Goal: Check status: Check status

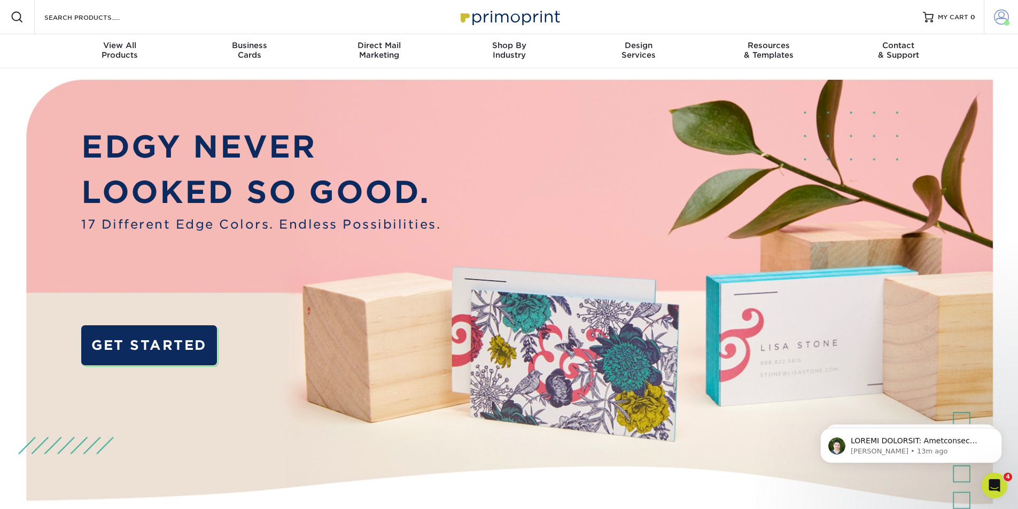
click at [994, 21] on span at bounding box center [1001, 17] width 15 height 15
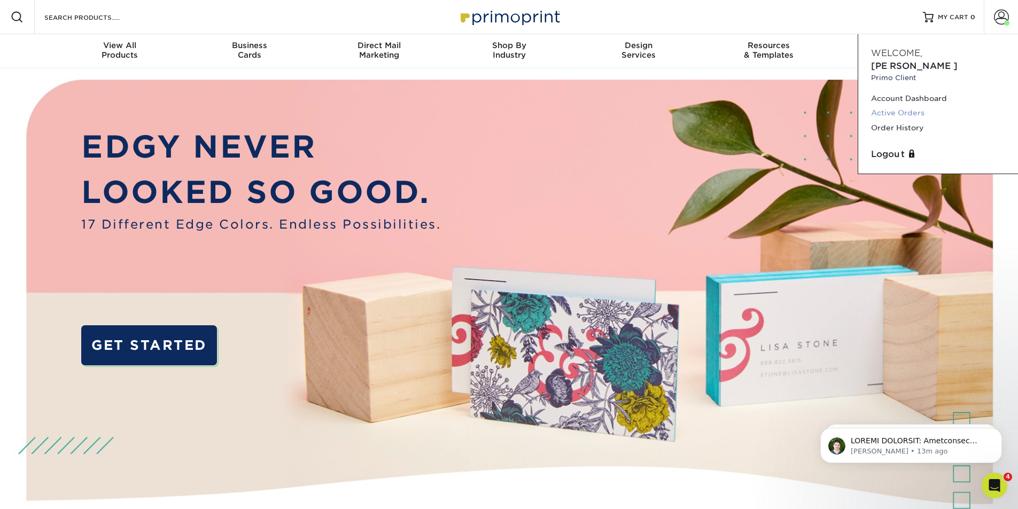
click at [890, 106] on link "Active Orders" at bounding box center [938, 113] width 134 height 14
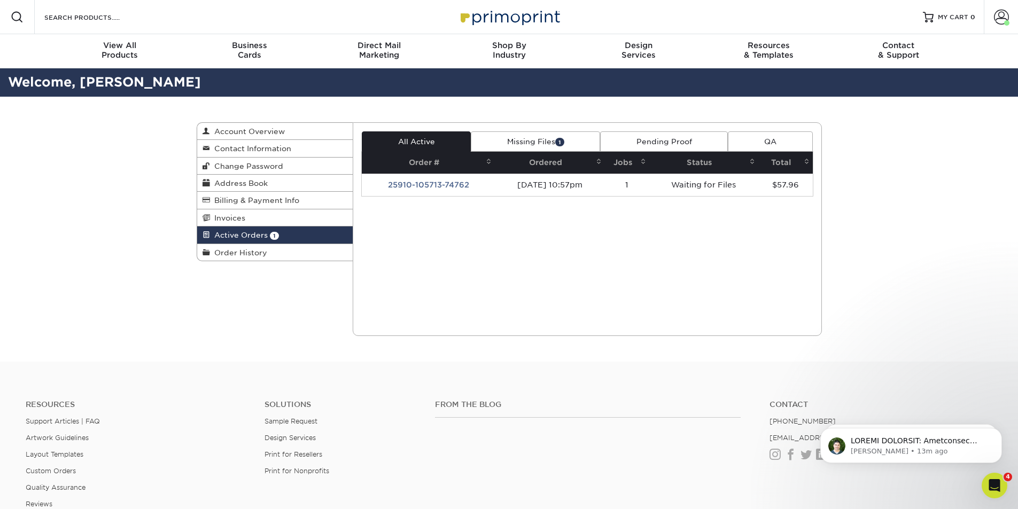
click at [529, 133] on link "Missing Files 1" at bounding box center [535, 141] width 129 height 20
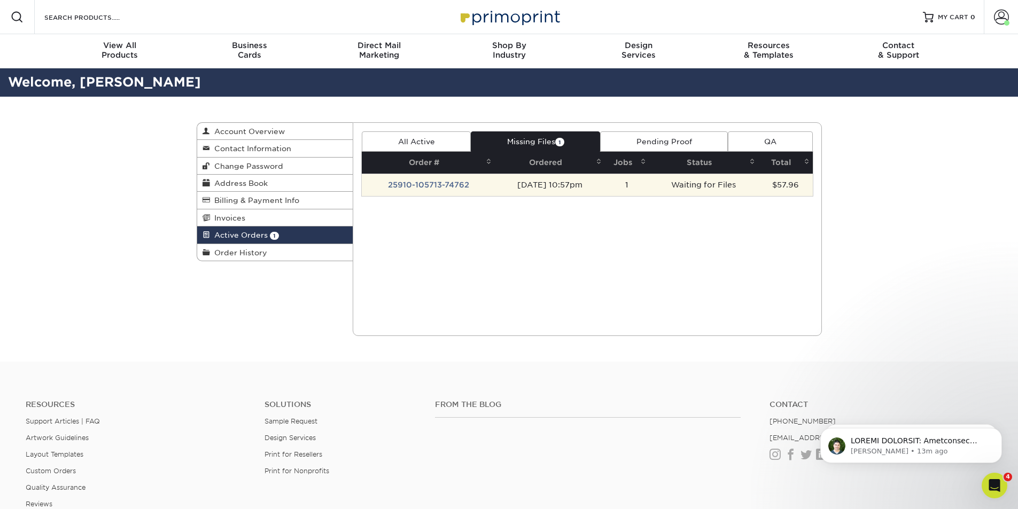
click at [426, 181] on td "25910-105713-74762" at bounding box center [428, 185] width 133 height 22
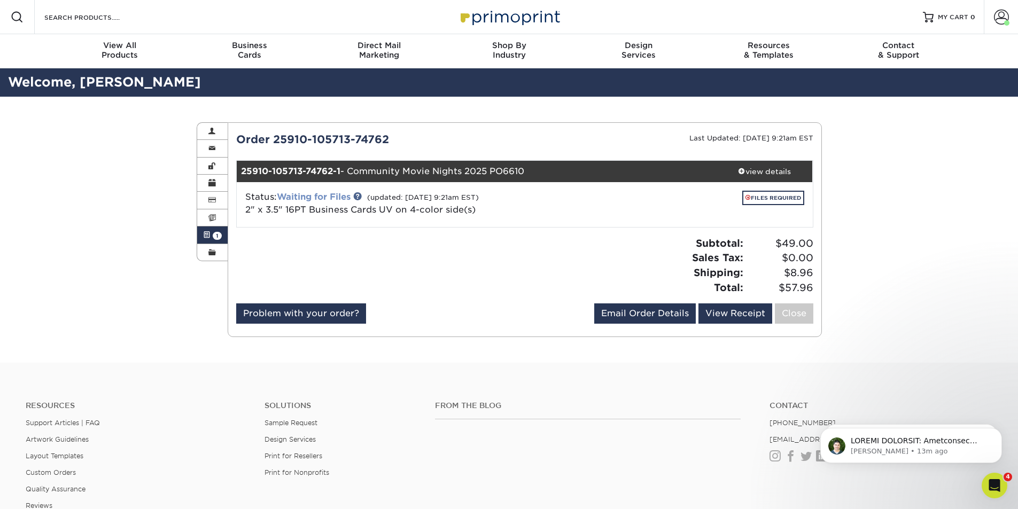
click at [318, 193] on link "Waiting for Files" at bounding box center [314, 197] width 74 height 10
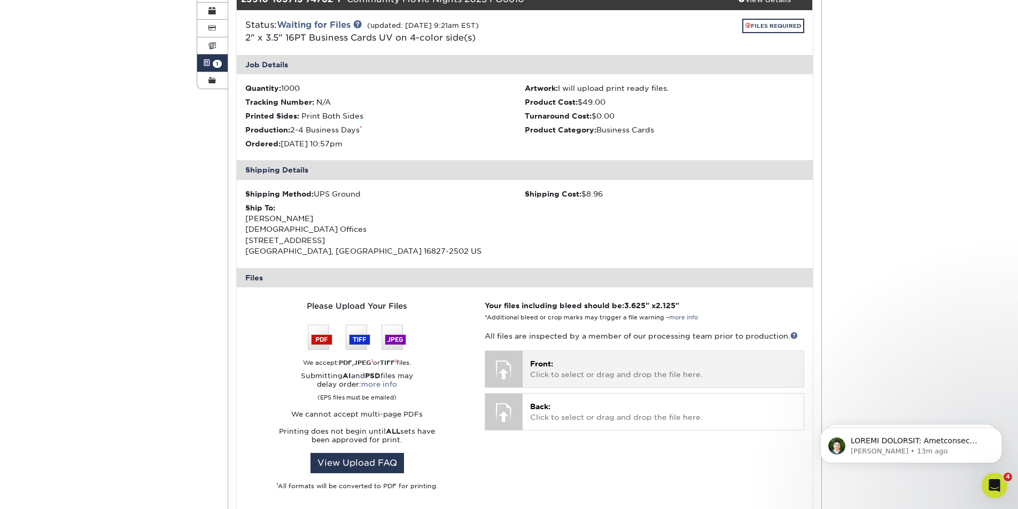
scroll to position [160, 0]
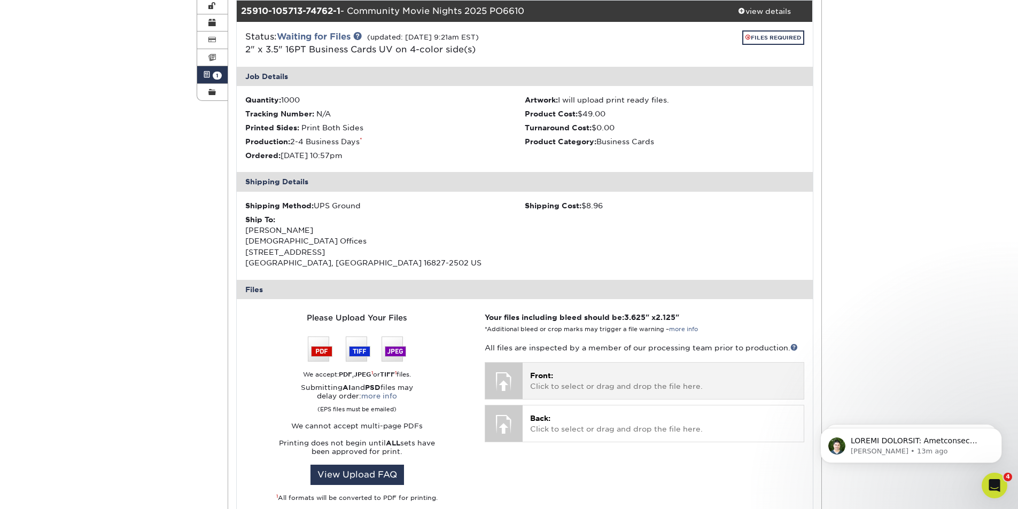
click at [615, 387] on p "Front: Click to select or drag and drop the file here." at bounding box center [662, 381] width 265 height 22
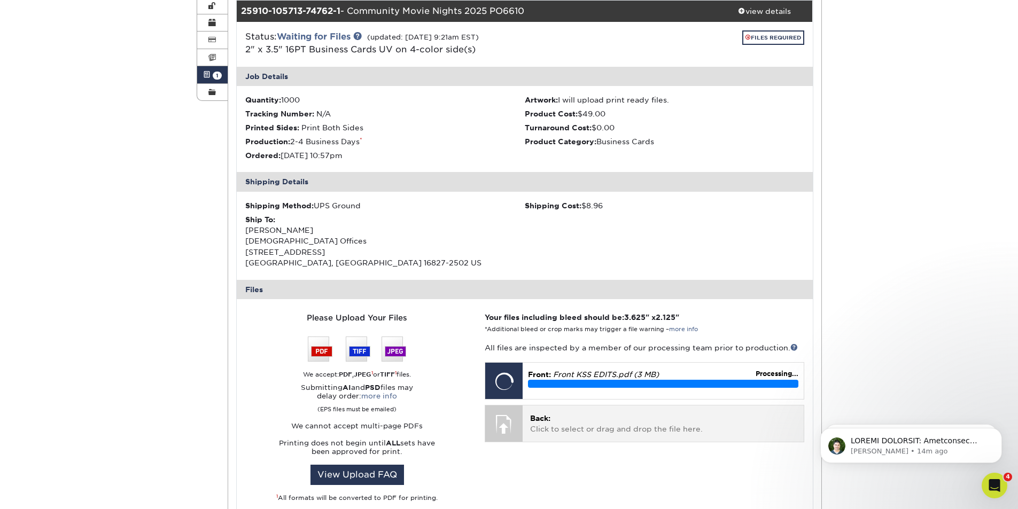
click at [580, 432] on p "Back: Click to select or drag and drop the file here." at bounding box center [662, 424] width 265 height 22
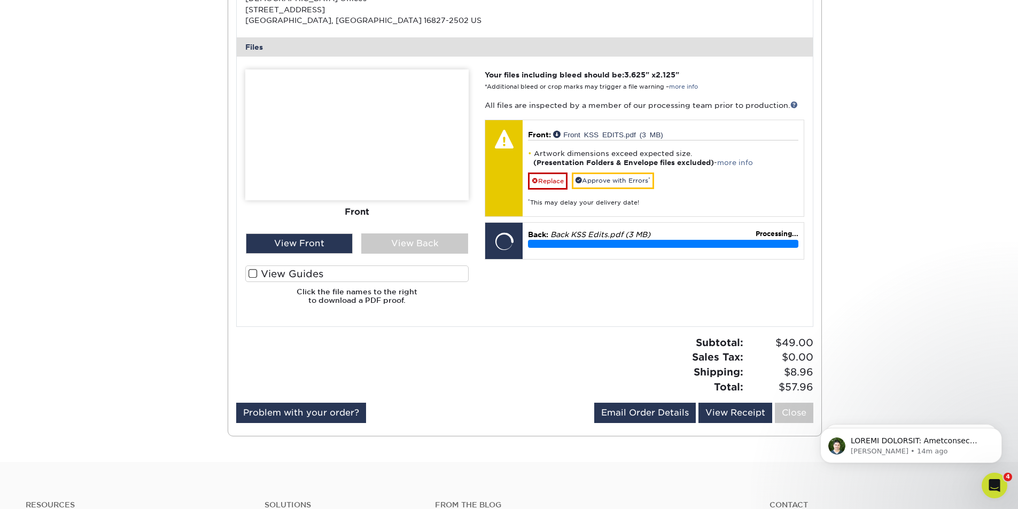
scroll to position [427, 0]
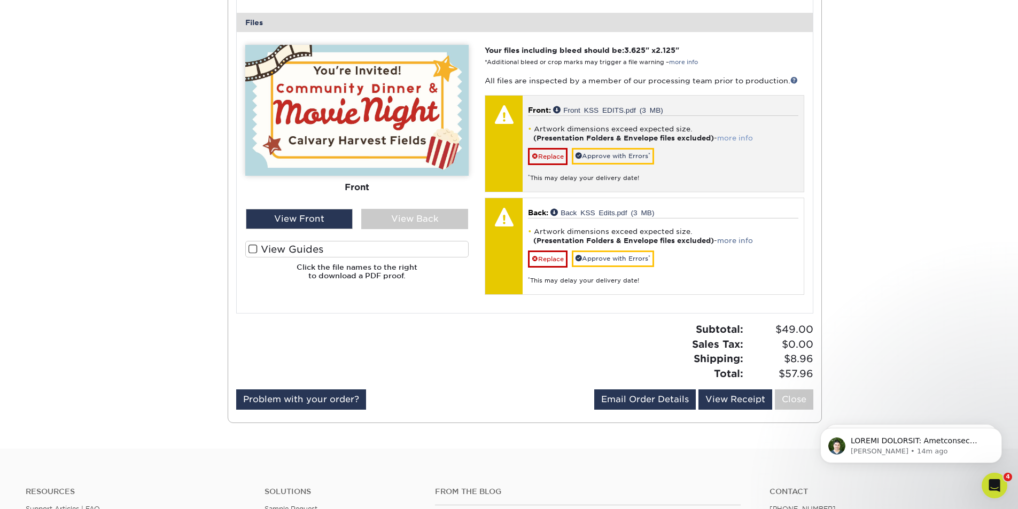
click at [742, 138] on link "more info" at bounding box center [735, 138] width 36 height 8
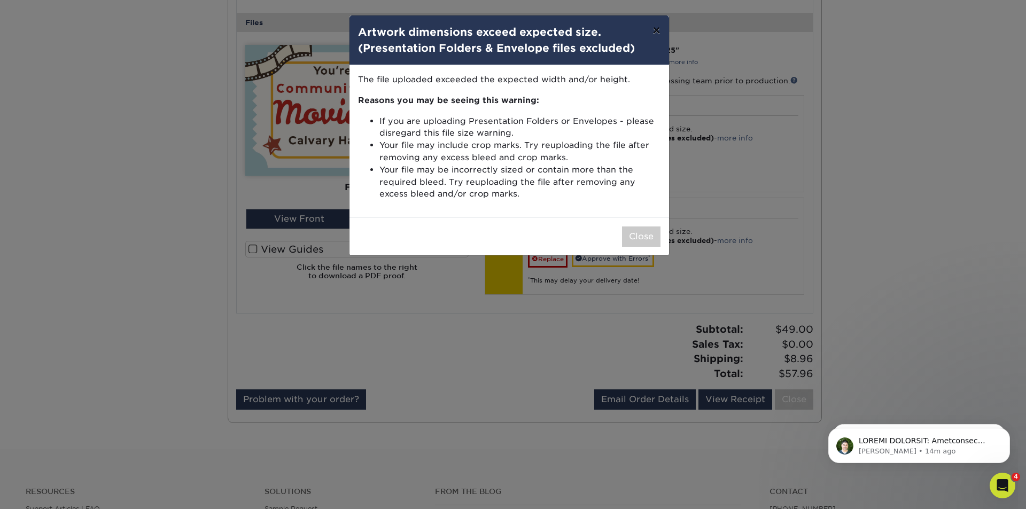
click at [655, 32] on button "×" at bounding box center [656, 30] width 25 height 30
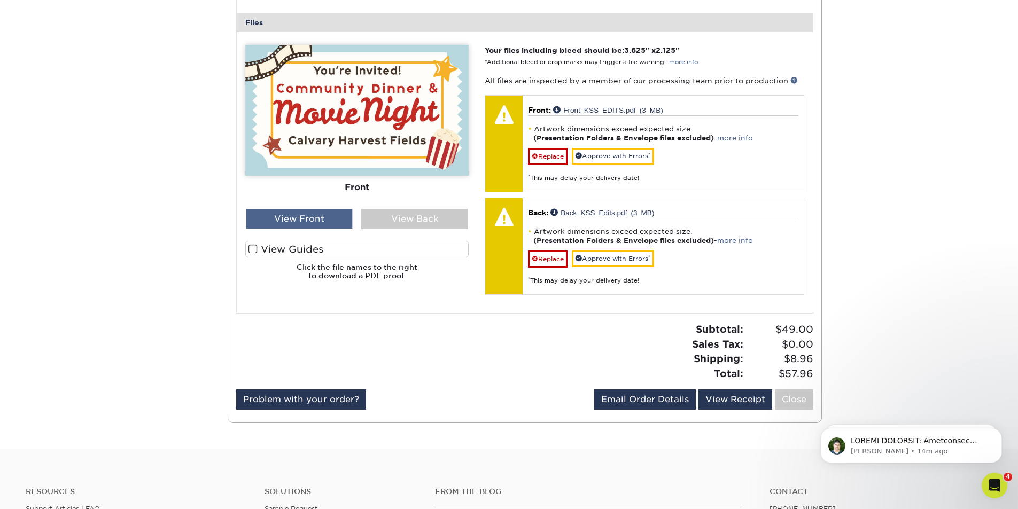
click at [307, 214] on div "View Front" at bounding box center [299, 219] width 107 height 20
click at [249, 248] on span at bounding box center [252, 249] width 9 height 10
click at [0, 0] on input "View Guides" at bounding box center [0, 0] width 0 height 0
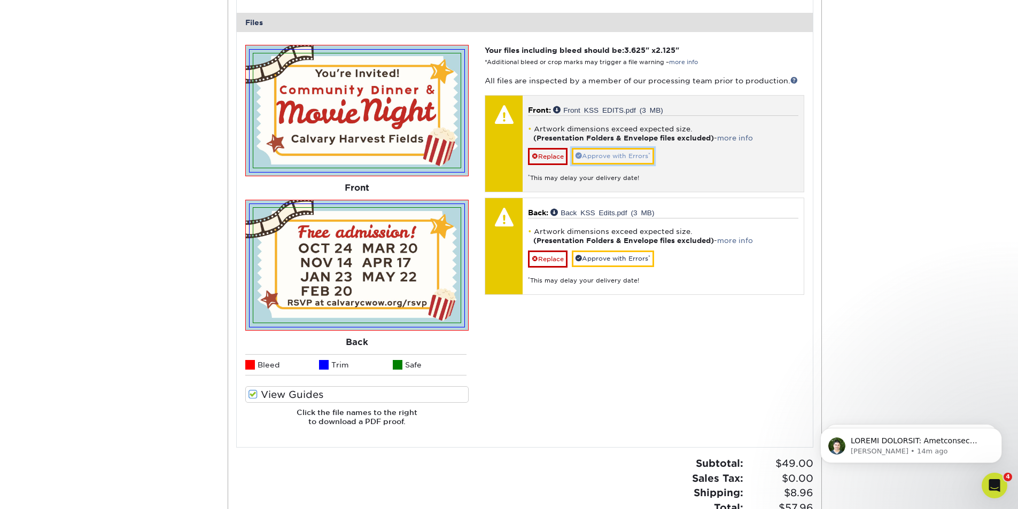
click at [621, 158] on link "Approve with Errors *" at bounding box center [613, 156] width 82 height 17
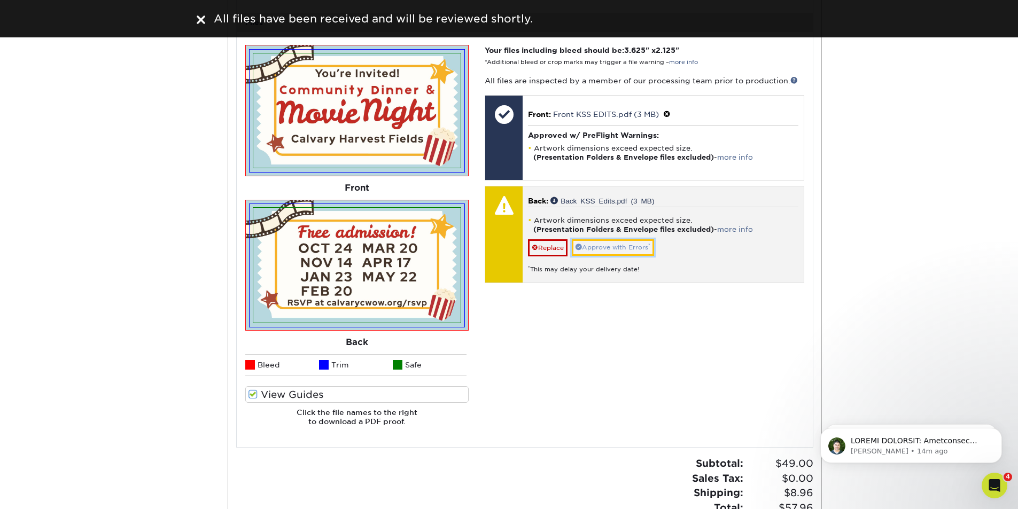
click at [638, 248] on link "Approve with Errors *" at bounding box center [613, 247] width 82 height 17
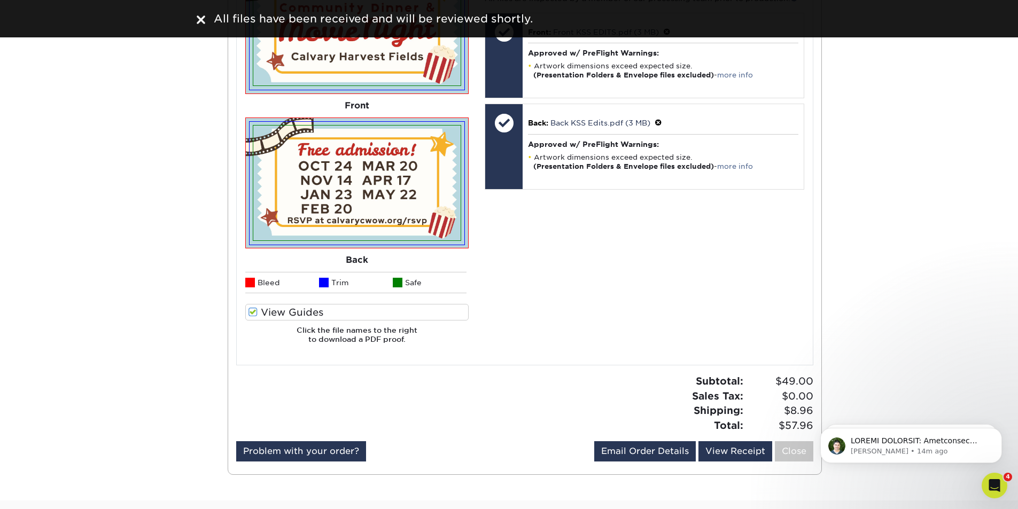
scroll to position [748, 0]
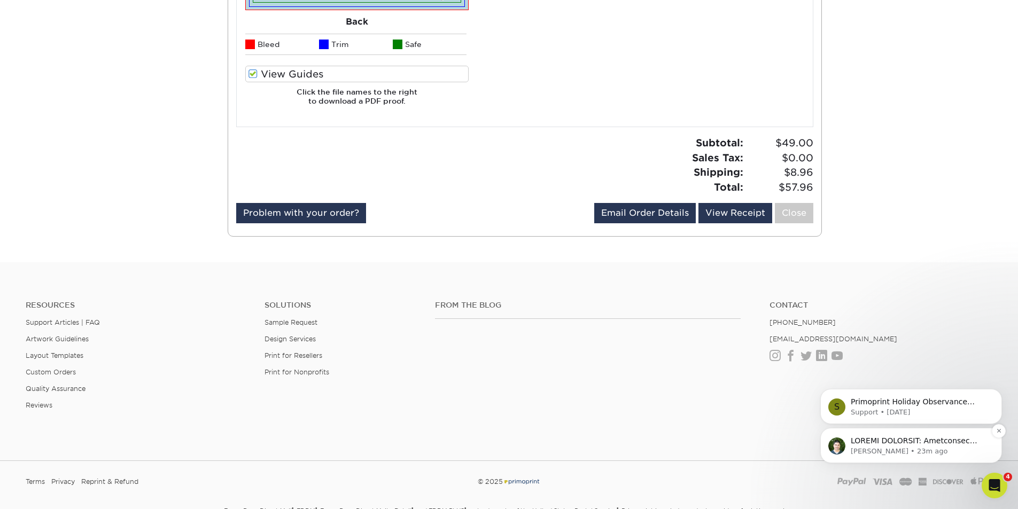
click at [888, 444] on p "message notification from Matthew, 23m ago. ACTION REQUIRED: Primoprint Order 2…" at bounding box center [919, 441] width 138 height 11
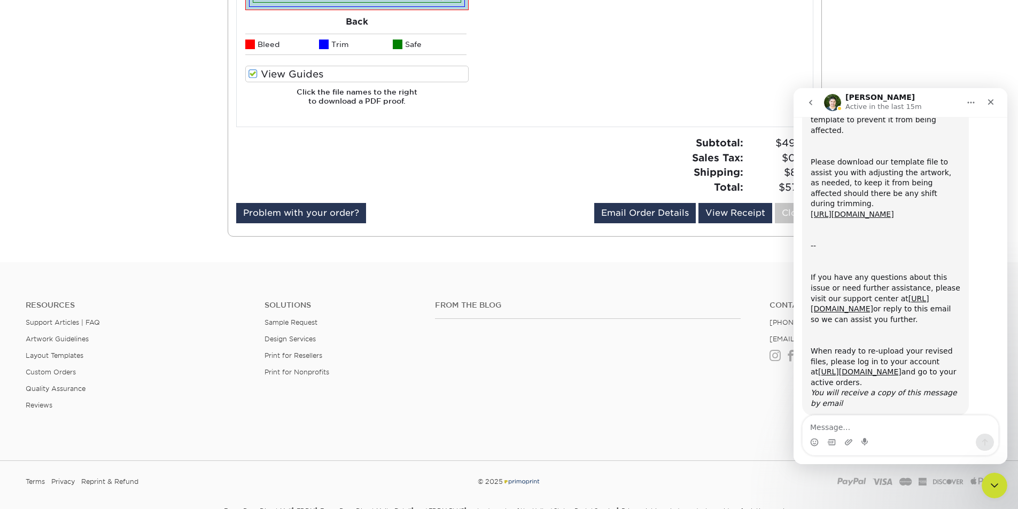
scroll to position [199, 0]
click at [996, 102] on div "Close" at bounding box center [990, 101] width 19 height 19
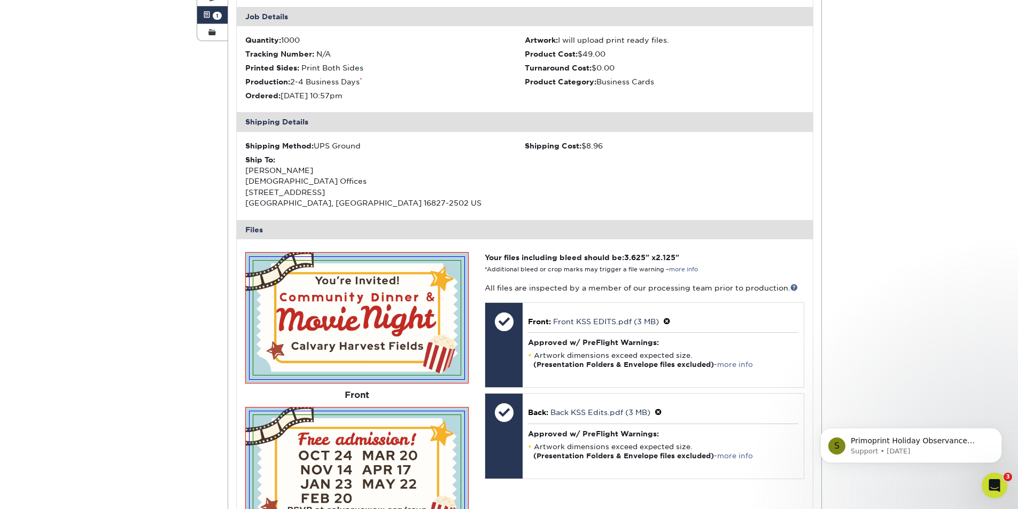
scroll to position [267, 0]
